Goal: Task Accomplishment & Management: Manage account settings

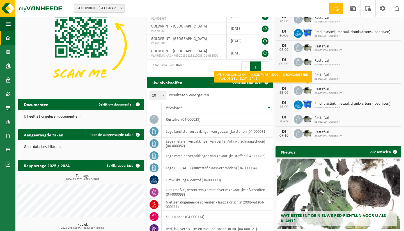
scroll to position [35, 0]
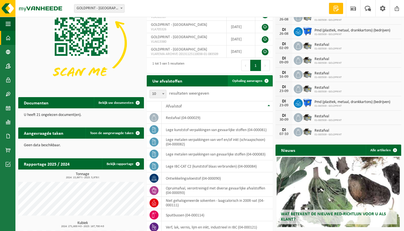
click at [258, 82] on span "Ophaling aanvragen" at bounding box center [247, 81] width 30 height 4
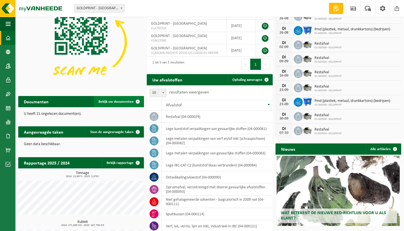
click at [112, 101] on span "Bekijk uw documenten" at bounding box center [115, 102] width 35 height 4
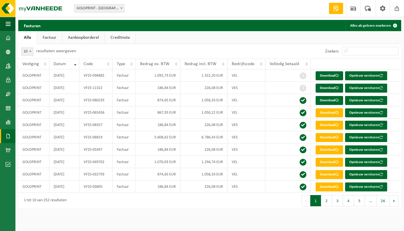
click at [92, 39] on link "Aankoopborderel" at bounding box center [83, 37] width 42 height 13
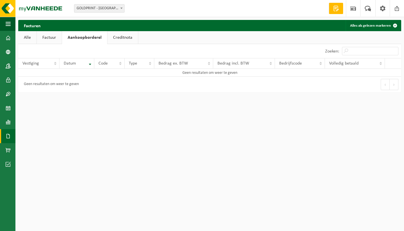
click at [56, 38] on link "Factuur" at bounding box center [49, 37] width 25 height 13
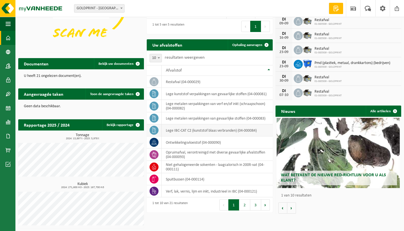
scroll to position [95, 0]
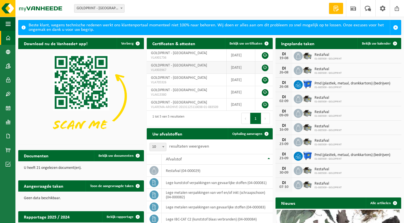
scroll to position [0, 0]
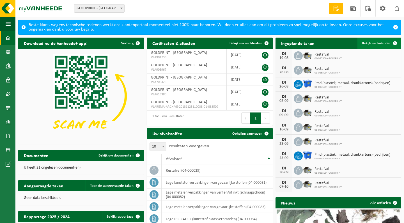
click at [383, 43] on span "Bekijk uw kalender" at bounding box center [376, 43] width 29 height 4
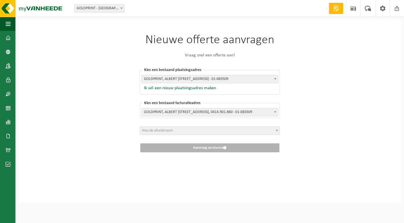
click at [319, 64] on div "Nieuwe offerte aanvragen Vraag snel een offerte aan! [GEOGRAPHIC_DATA] een best…" at bounding box center [209, 111] width 383 height 182
click at [319, 64] on div "Nieuwe offerte aanvragen Vraag snel een offerte aan! Kies een bestaand plaatsin…" at bounding box center [209, 111] width 383 height 182
click at [322, 48] on div "Nieuwe offerte aanvragen Vraag snel een offerte aan! Kies een bestaand plaatsin…" at bounding box center [209, 111] width 383 height 182
click at [128, 8] on form "GOLDPRINT - HUIZINGEN GOLDPRINT - HUIZINGEN" at bounding box center [102, 8] width 56 height 3
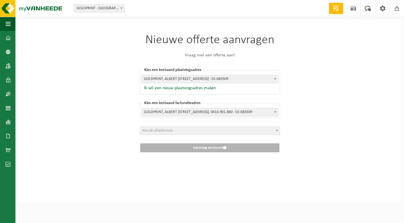
click at [124, 8] on span at bounding box center [122, 7] width 6 height 7
click at [305, 34] on div "Nieuwe offerte aanvragen Vraag snel een offerte aan! Kies een bestaand plaatsin…" at bounding box center [209, 111] width 383 height 182
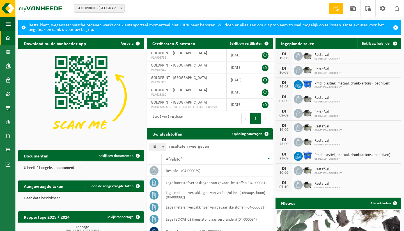
click at [203, 5] on div "Vestiging: GOLDPRINT - HUIZINGEN GOLDPRINT - HUIZINGEN Welkom MARLEEN COPPENS O…" at bounding box center [202, 8] width 404 height 17
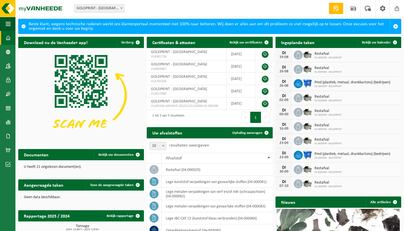
click at [207, 9] on div "Vestiging: GOLDPRINT - HUIZINGEN GOLDPRINT - HUIZINGEN Welkom MARLEEN COPPENS O…" at bounding box center [202, 8] width 404 height 17
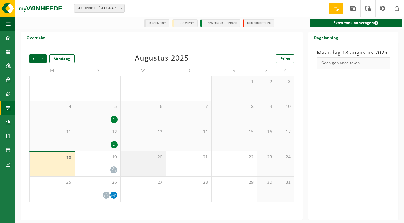
click at [150, 164] on div "20" at bounding box center [143, 163] width 45 height 25
